Goal: Transaction & Acquisition: Purchase product/service

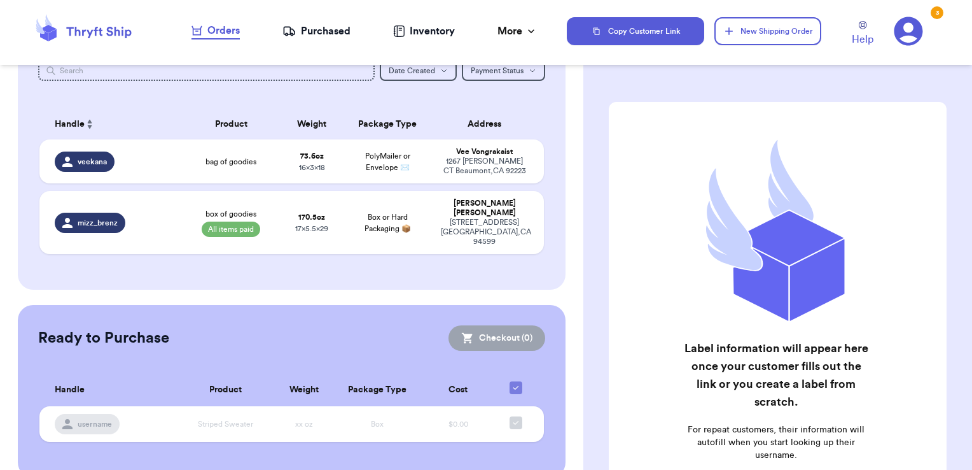
scroll to position [80, 0]
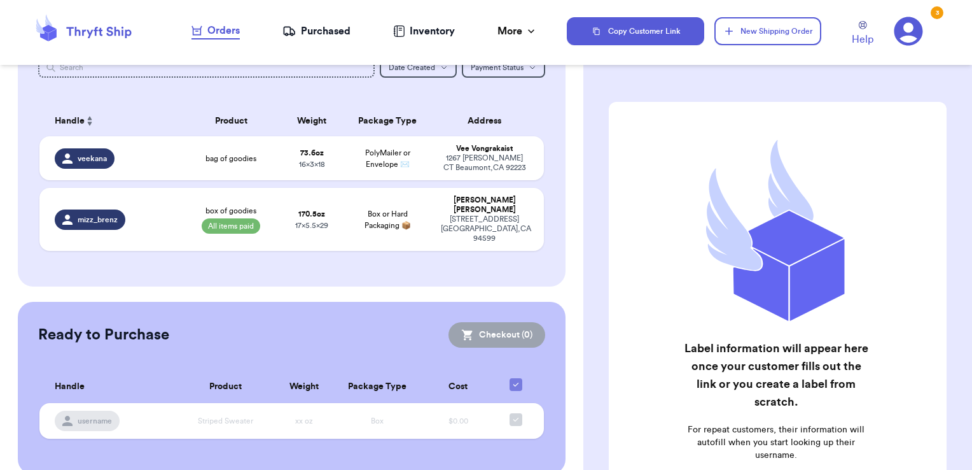
click at [224, 32] on div "Orders" at bounding box center [216, 30] width 48 height 15
click at [307, 221] on span "17 x 5.5 x 29" at bounding box center [311, 225] width 33 height 8
select select "paid"
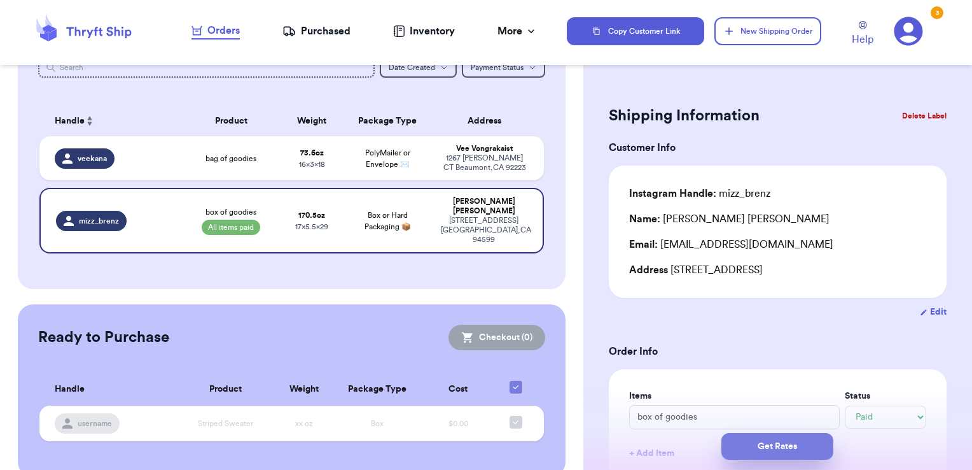
click at [657, 447] on button "Get Rates" at bounding box center [778, 446] width 112 height 27
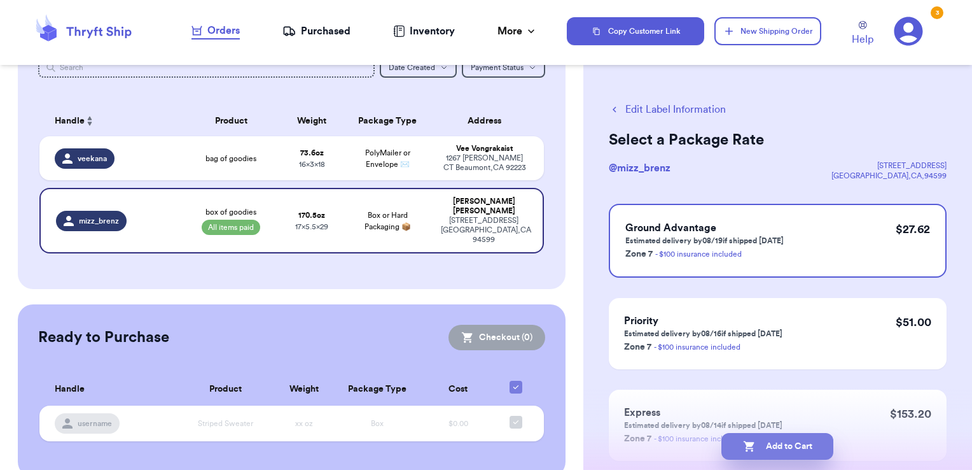
click at [657, 449] on button "Add to Cart" at bounding box center [778, 446] width 112 height 27
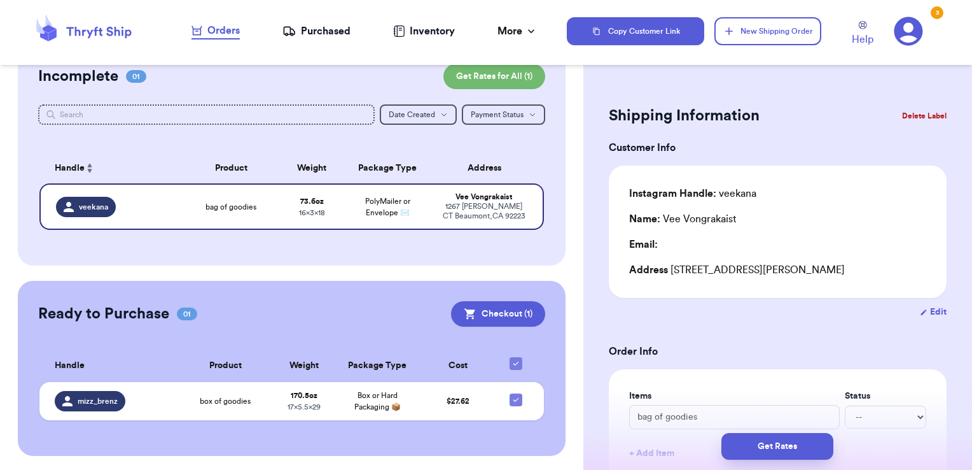
click at [522, 297] on div "Ready to Purchase 01 Checkout ( 1 ) Checkout ( 1 ) Handle Product Weight Packag…" at bounding box center [292, 368] width 549 height 175
click at [512, 305] on button "Checkout ( 1 )" at bounding box center [498, 313] width 94 height 25
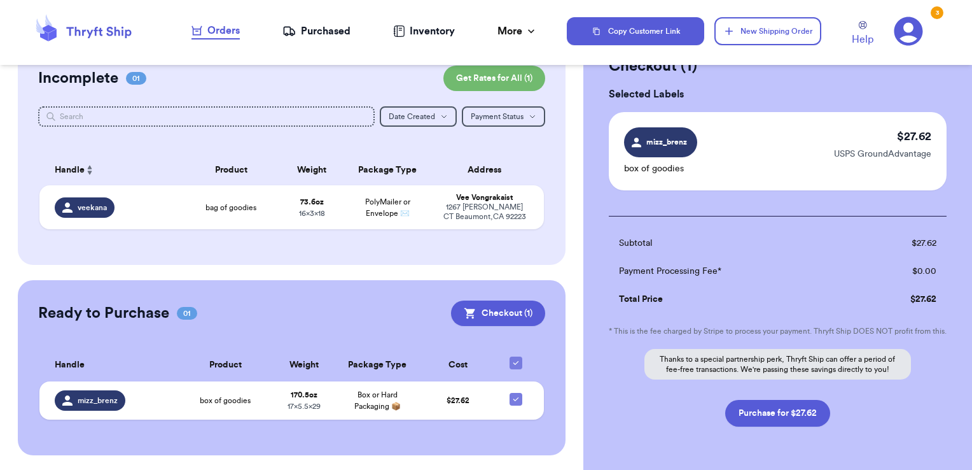
scroll to position [102, 0]
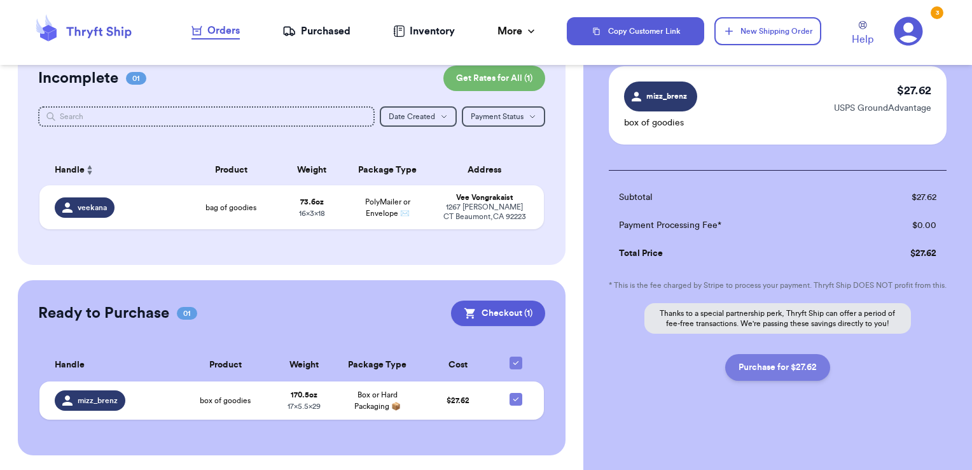
click at [657, 374] on button "Purchase for $27.62" at bounding box center [778, 367] width 105 height 27
checkbox input "false"
checkbox input "true"
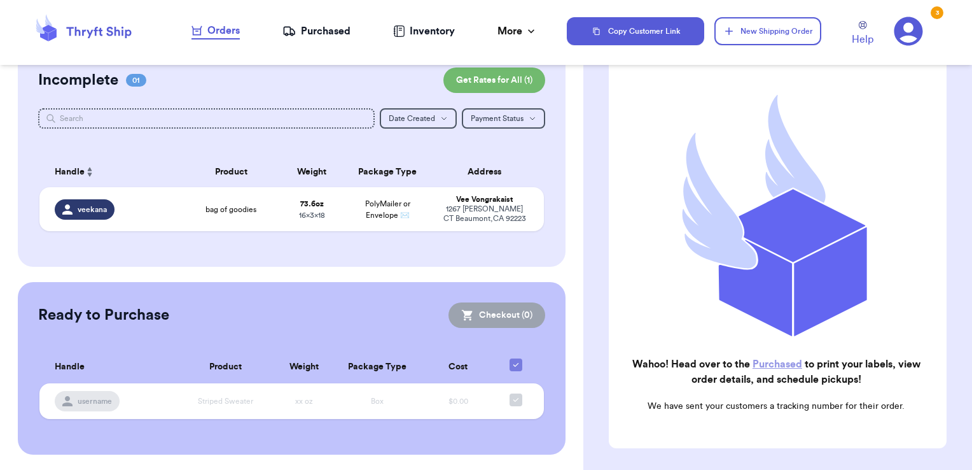
scroll to position [29, 0]
click at [330, 33] on div "Purchased" at bounding box center [317, 31] width 68 height 15
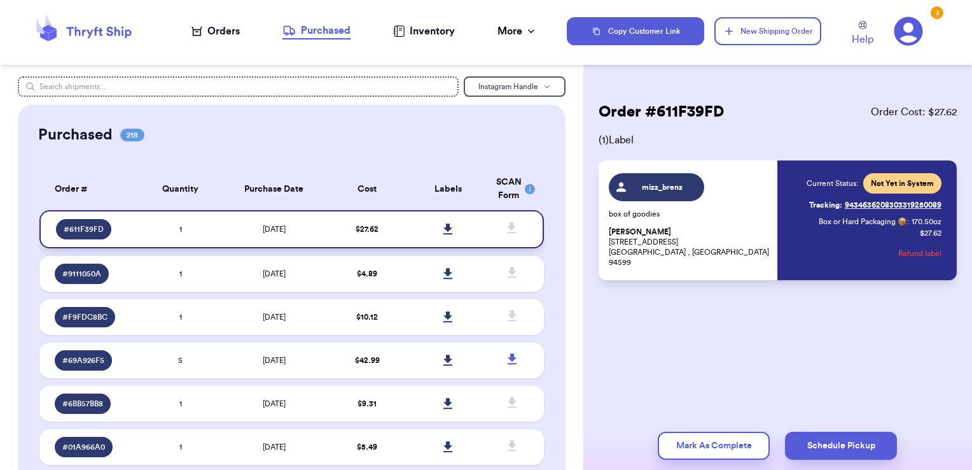
click at [444, 228] on icon at bounding box center [448, 228] width 9 height 11
